Goal: Task Accomplishment & Management: Manage account settings

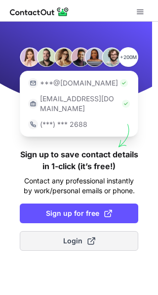
click at [50, 235] on button "Login" at bounding box center [79, 241] width 118 height 20
